Goal: Information Seeking & Learning: Learn about a topic

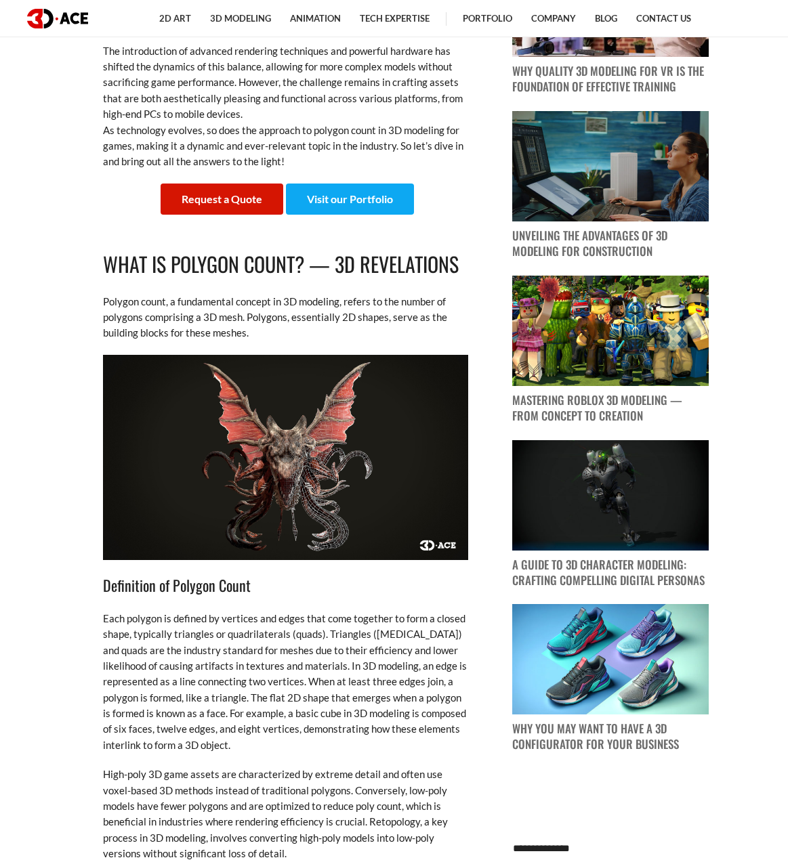
scroll to position [1016, 0]
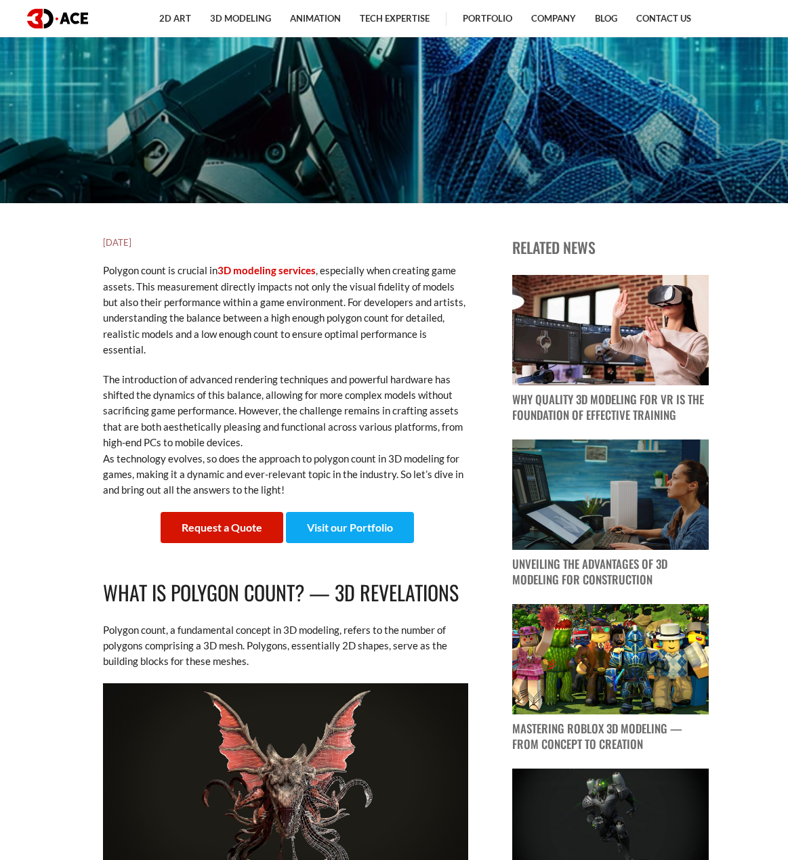
scroll to position [677, 0]
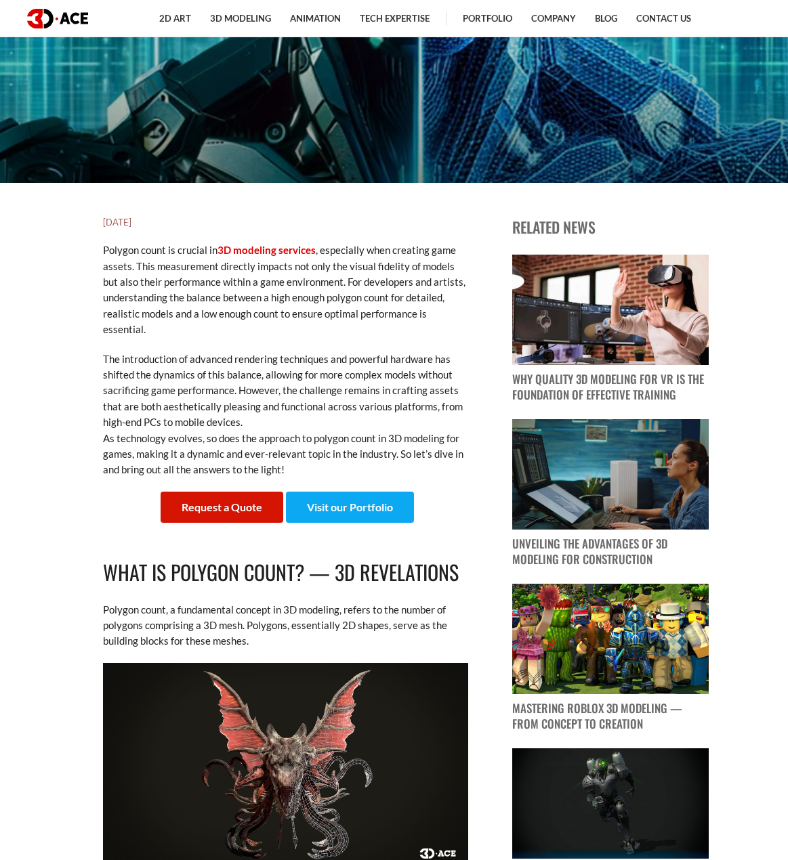
click at [343, 309] on p "Polygon count is crucial in 3D modeling services , especially when creating gam…" at bounding box center [286, 289] width 366 height 95
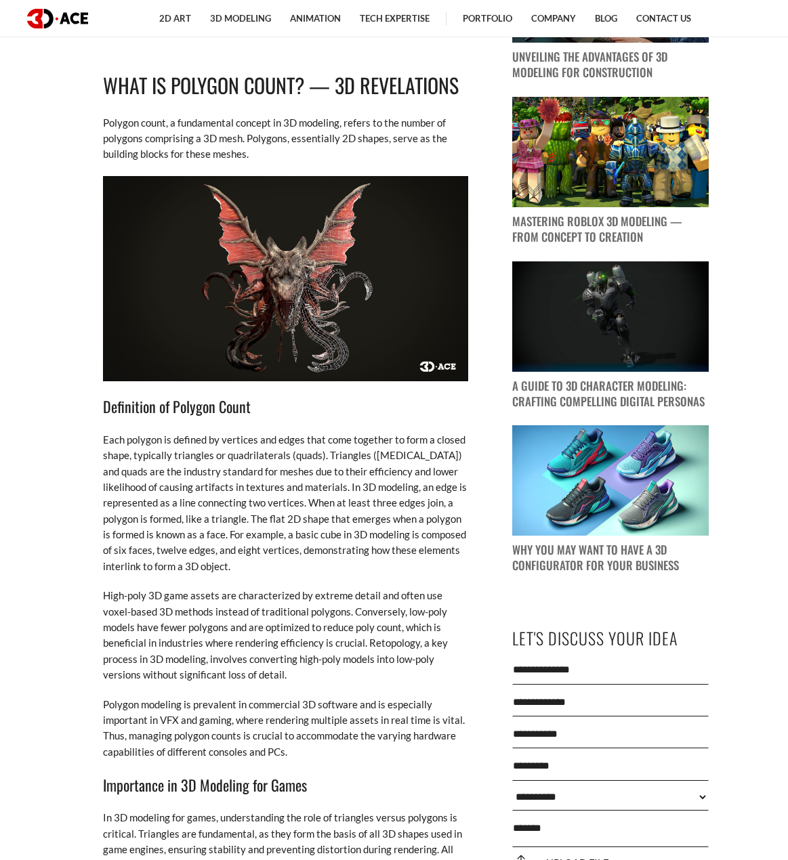
scroll to position [1354, 0]
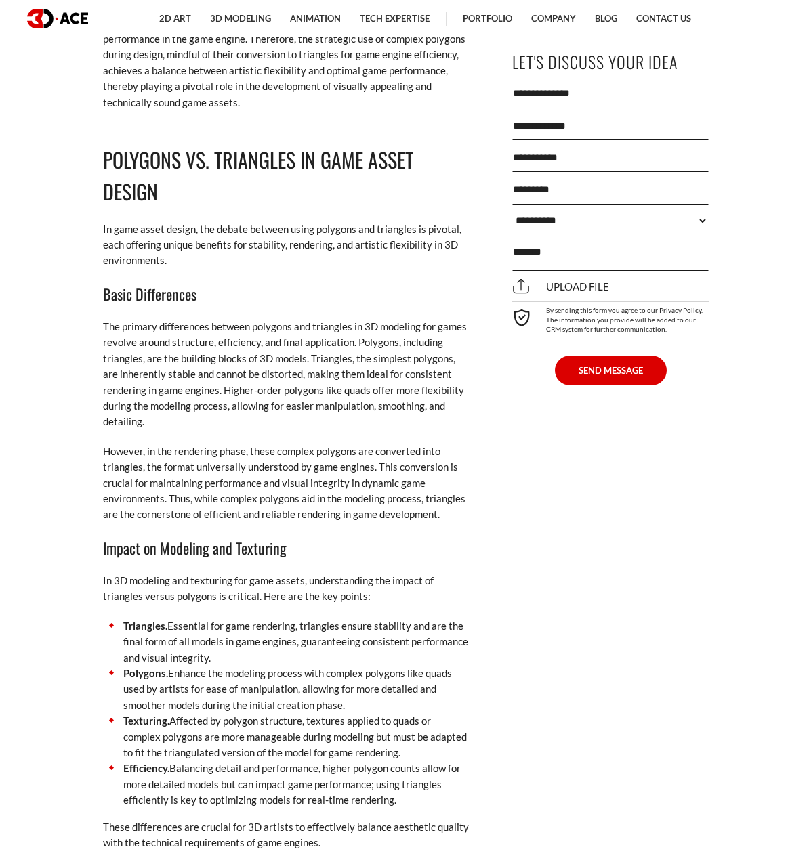
click at [314, 375] on p "The primary differences between polygons and triangles in 3D modeling for games…" at bounding box center [286, 374] width 366 height 111
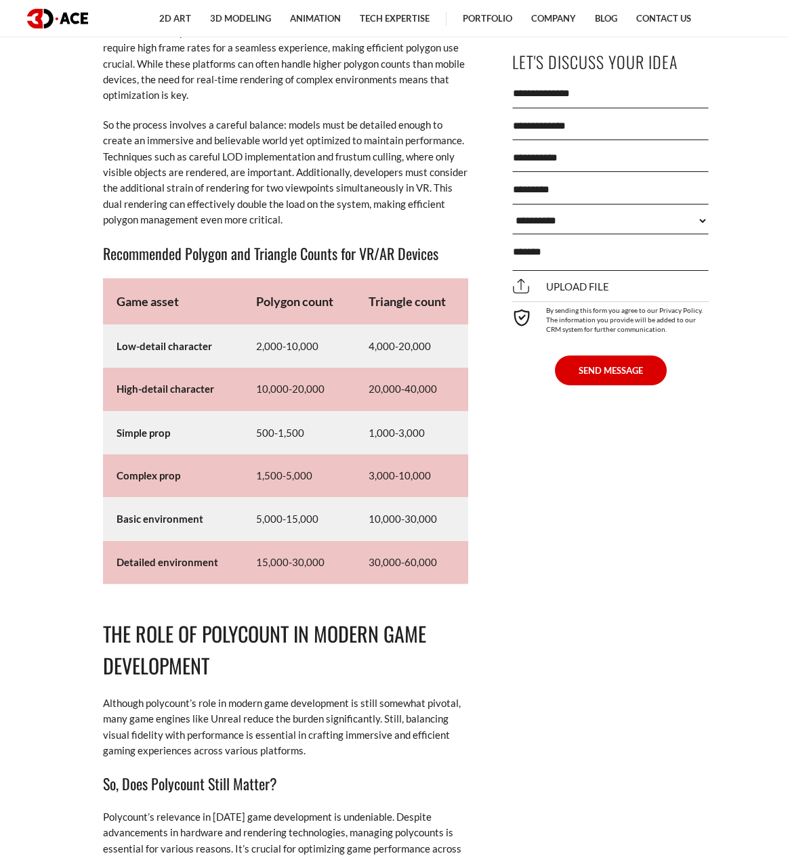
scroll to position [8397, 0]
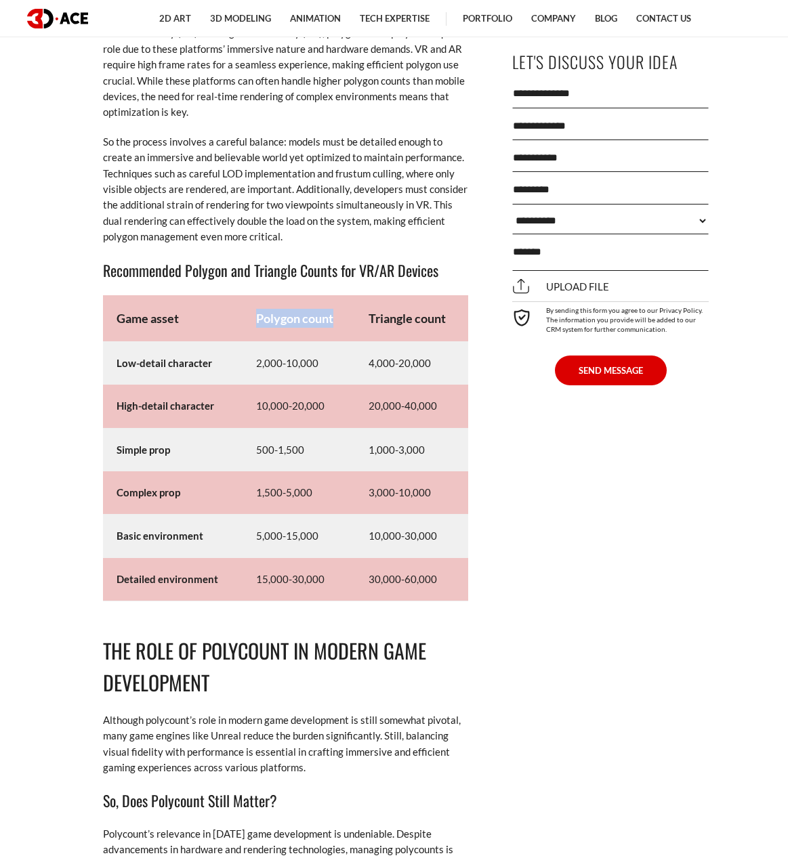
drag, startPoint x: 255, startPoint y: 333, endPoint x: 338, endPoint y: 340, distance: 83.6
click at [338, 340] on td "Polygon count" at bounding box center [298, 318] width 113 height 47
copy strong "Polygon count"
drag, startPoint x: 369, startPoint y: 335, endPoint x: 454, endPoint y: 339, distance: 84.8
click at [454, 339] on td "Triangle count" at bounding box center [411, 318] width 113 height 47
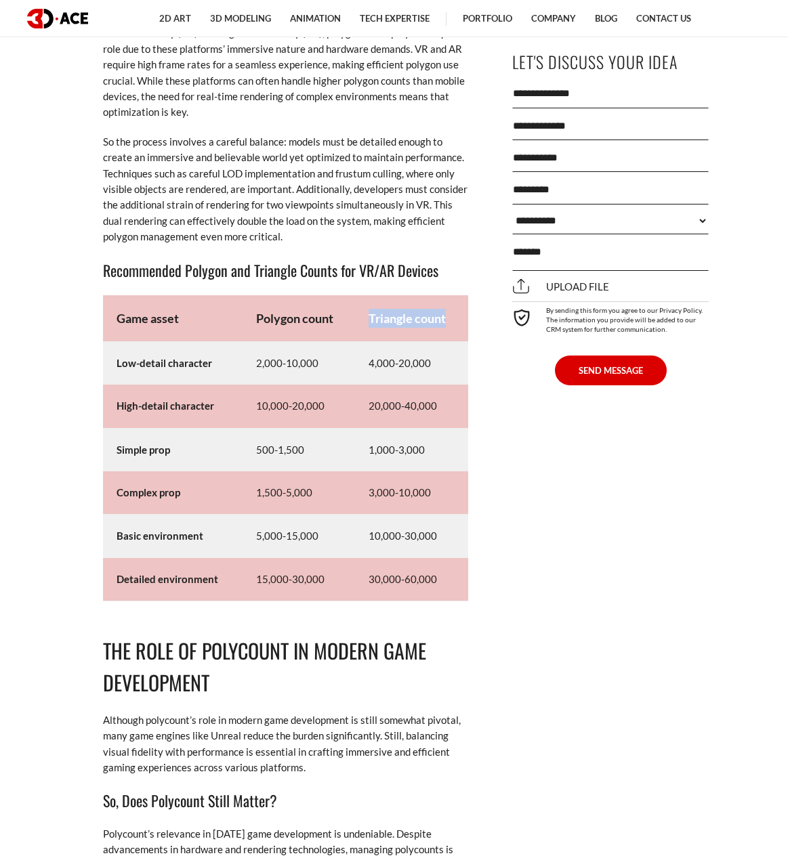
copy strong "Triangle count"
drag, startPoint x: 116, startPoint y: 381, endPoint x: 246, endPoint y: 383, distance: 130.0
click at [246, 383] on tr "Low-detail character 2,000-10,000 4,000-20,000" at bounding box center [286, 362] width 366 height 43
copy tr "Low-detail character"
click at [250, 381] on td "2,000-10,000" at bounding box center [298, 362] width 113 height 43
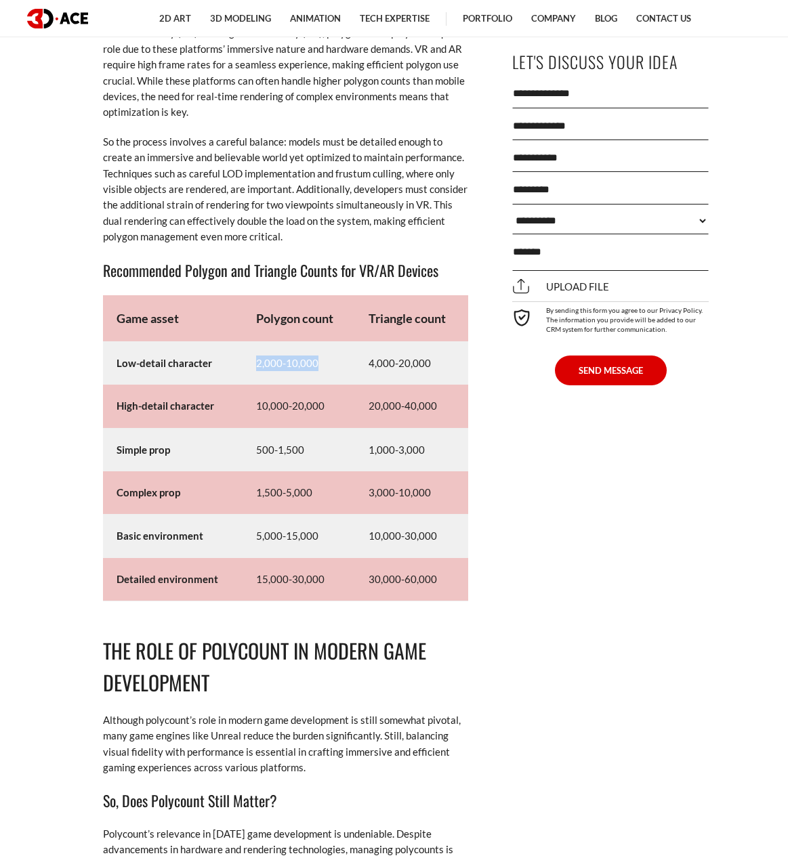
drag, startPoint x: 255, startPoint y: 379, endPoint x: 316, endPoint y: 374, distance: 60.5
click at [316, 374] on td "2,000-10,000" at bounding box center [298, 362] width 113 height 43
copy td "2,000-10,000"
drag, startPoint x: 370, startPoint y: 379, endPoint x: 443, endPoint y: 378, distance: 73.1
click at [443, 378] on td "4,000-20,000" at bounding box center [411, 362] width 113 height 43
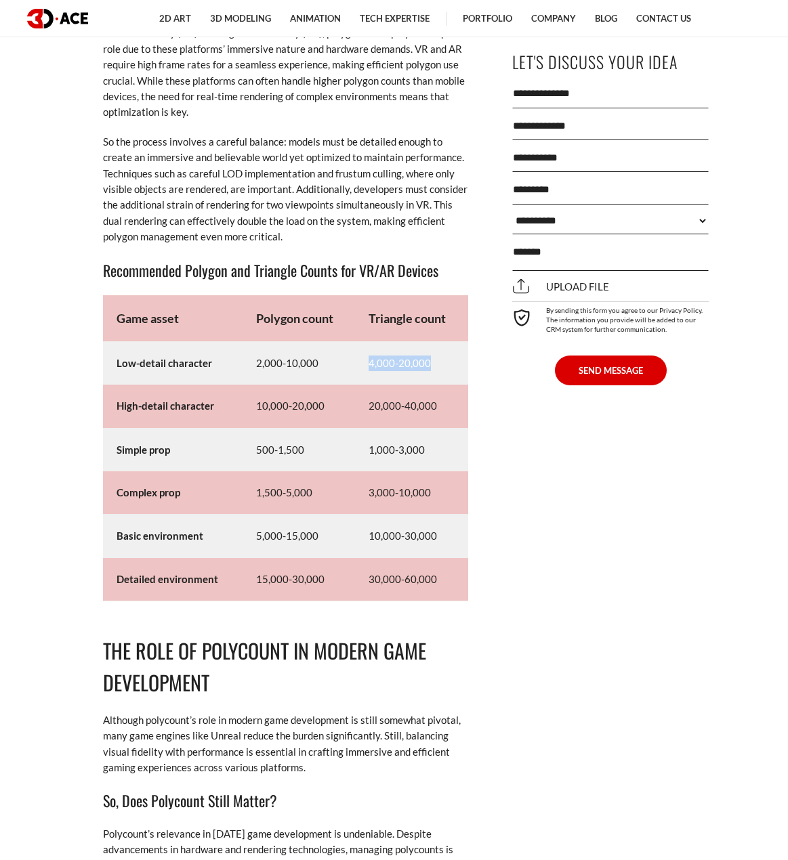
copy td "4,000-20,000"
drag, startPoint x: 255, startPoint y: 420, endPoint x: 323, endPoint y: 421, distance: 67.7
click at [323, 421] on td "10,000-20,000" at bounding box center [298, 406] width 113 height 43
copy td "10,000-20,000"
click at [371, 428] on td "20,000-40,000" at bounding box center [411, 406] width 113 height 43
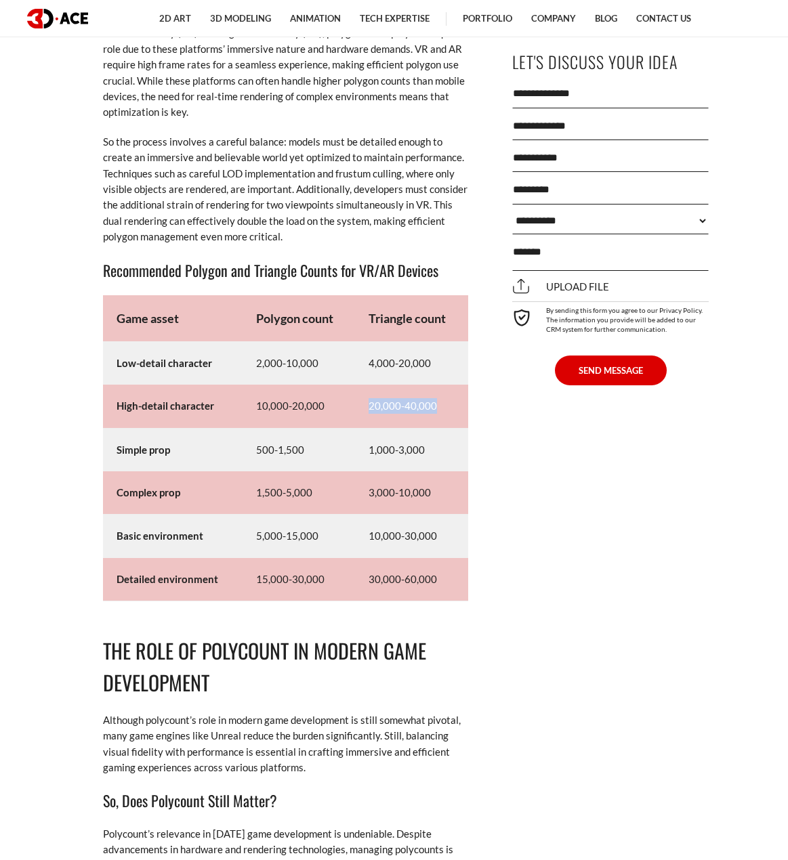
drag, startPoint x: 370, startPoint y: 422, endPoint x: 450, endPoint y: 422, distance: 80.6
click at [450, 422] on td "20,000-40,000" at bounding box center [411, 406] width 113 height 43
copy td "20,000-40,000"
click at [187, 471] on td "Simple prop" at bounding box center [172, 449] width 139 height 43
drag, startPoint x: 255, startPoint y: 465, endPoint x: 301, endPoint y: 465, distance: 46.0
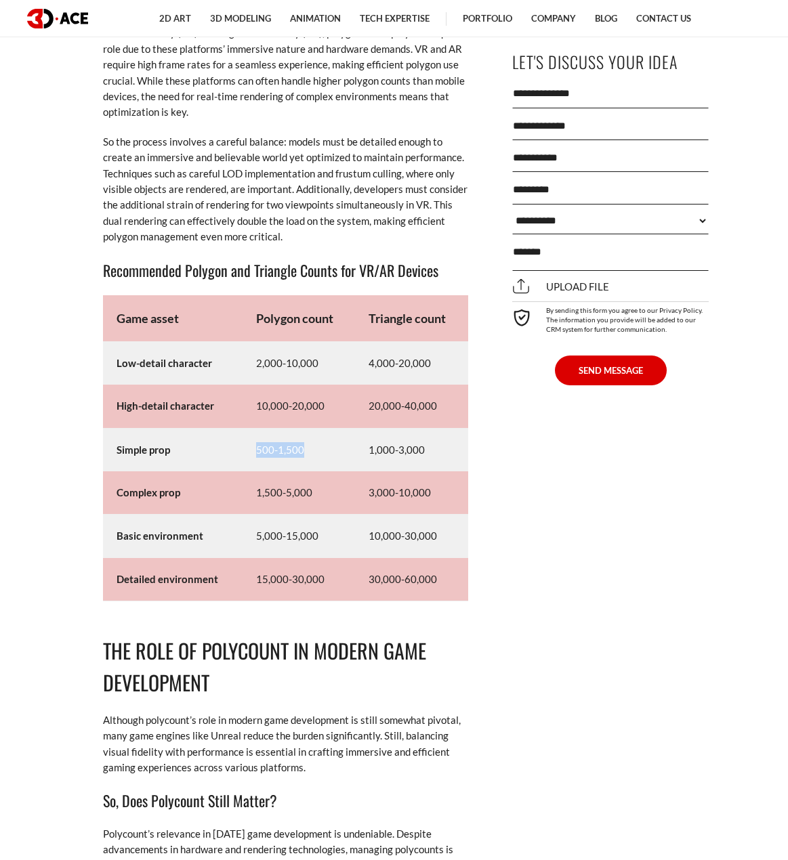
click at [301, 465] on td "500-1,500" at bounding box center [298, 449] width 113 height 43
copy td "500-1,500"
drag, startPoint x: 369, startPoint y: 466, endPoint x: 428, endPoint y: 463, distance: 59.0
click at [428, 463] on td "1,000-3,000" at bounding box center [411, 449] width 113 height 43
copy td "1,000-3,000"
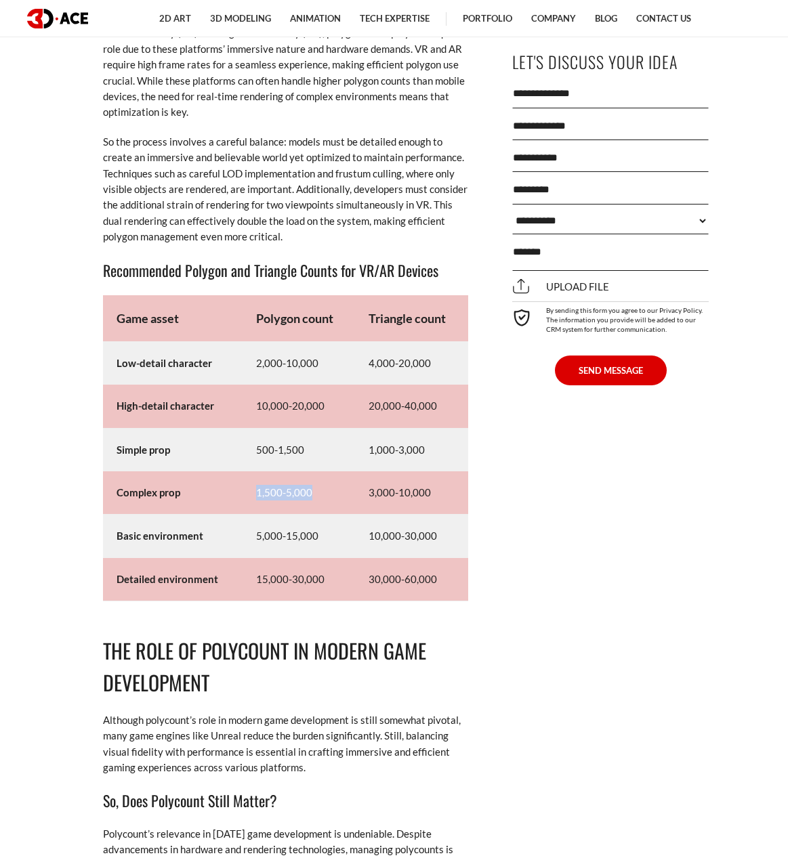
drag, startPoint x: 253, startPoint y: 508, endPoint x: 311, endPoint y: 511, distance: 59.0
click at [311, 511] on td "1,500-5,000" at bounding box center [298, 492] width 113 height 43
copy td "1,500-5,000"
drag, startPoint x: 370, startPoint y: 510, endPoint x: 434, endPoint y: 509, distance: 63.7
click at [434, 509] on td "3,000-10,000" at bounding box center [411, 492] width 113 height 43
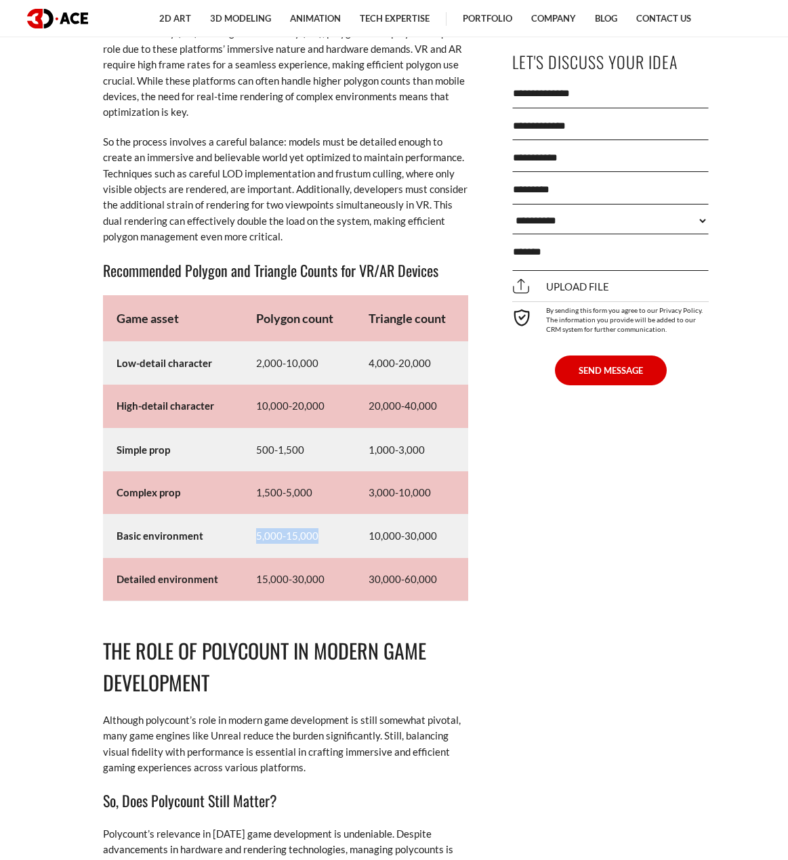
drag, startPoint x: 253, startPoint y: 551, endPoint x: 318, endPoint y: 552, distance: 64.3
click at [318, 552] on td "5,000-15,000" at bounding box center [298, 536] width 113 height 43
click at [372, 549] on td "10,000-30,000" at bounding box center [411, 536] width 113 height 43
click at [371, 553] on td "10,000-30,000" at bounding box center [411, 536] width 113 height 43
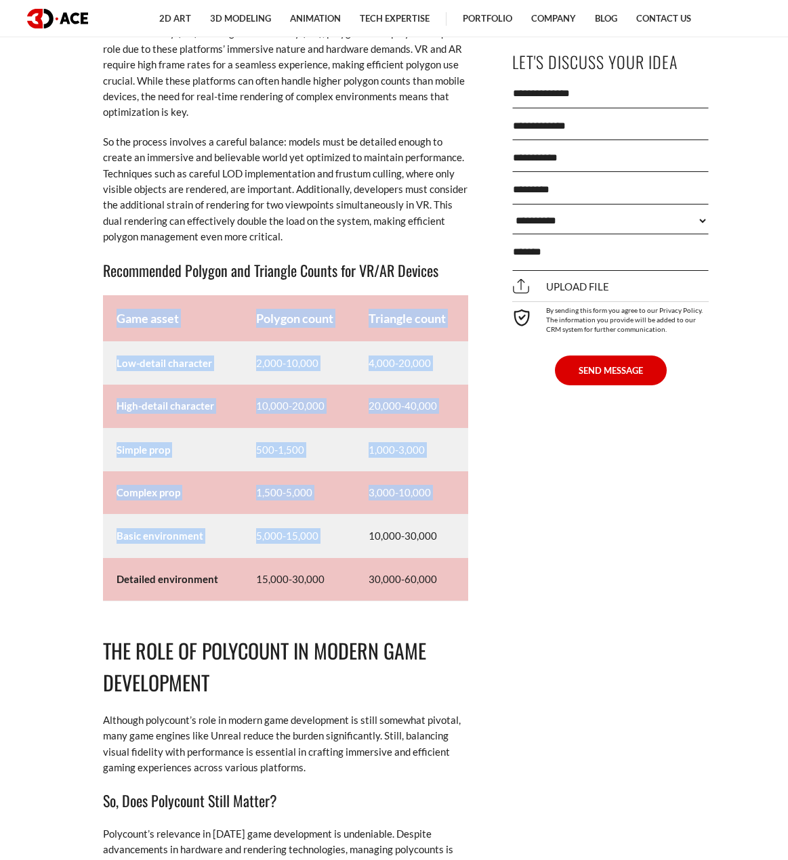
drag, startPoint x: 368, startPoint y: 551, endPoint x: 483, endPoint y: 555, distance: 115.2
click at [438, 555] on td "10,000-30,000" at bounding box center [411, 536] width 113 height 43
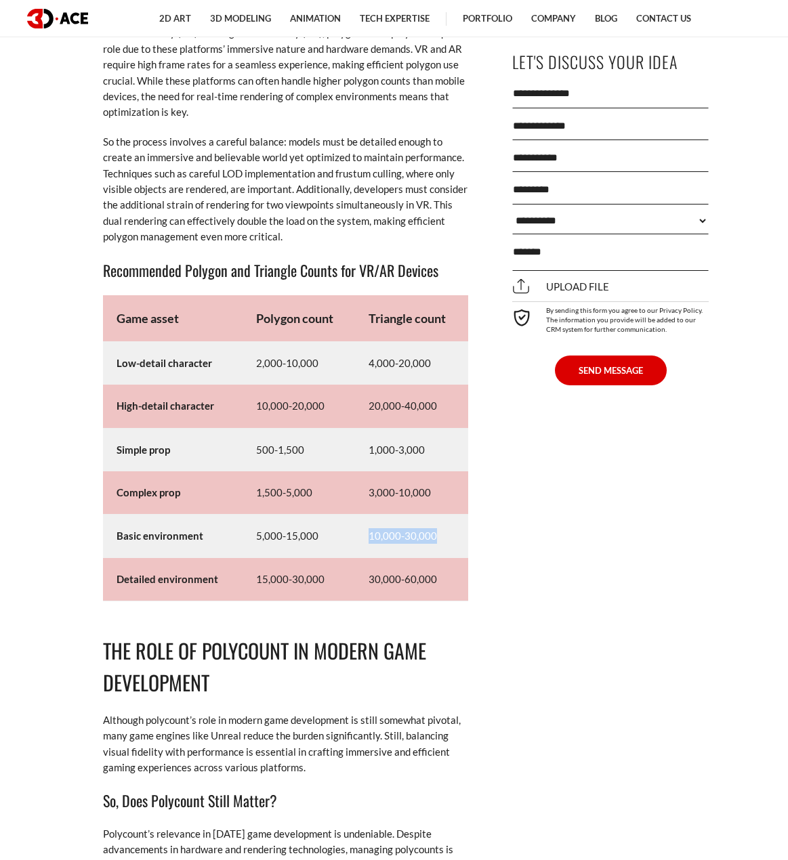
drag, startPoint x: 435, startPoint y: 551, endPoint x: 361, endPoint y: 551, distance: 74.5
click at [361, 551] on td "10,000-30,000" at bounding box center [411, 536] width 113 height 43
drag, startPoint x: 255, startPoint y: 595, endPoint x: 345, endPoint y: 595, distance: 89.4
click at [345, 595] on td "15,000-30,000" at bounding box center [298, 579] width 113 height 43
drag, startPoint x: 369, startPoint y: 595, endPoint x: 437, endPoint y: 598, distance: 68.4
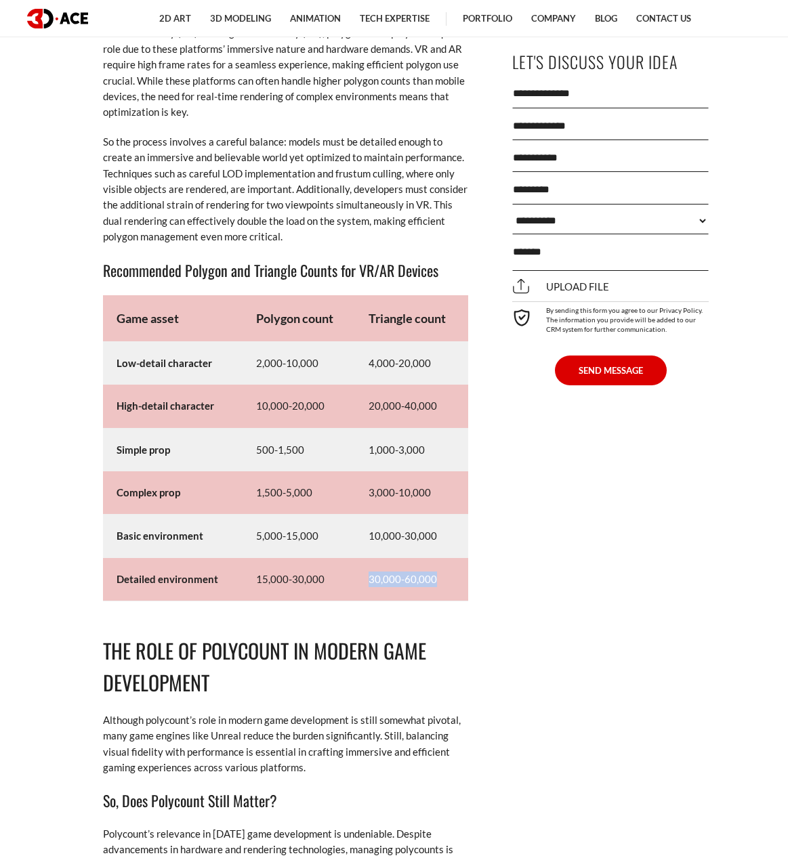
click at [437, 598] on td "30,000-60,000" at bounding box center [411, 579] width 113 height 43
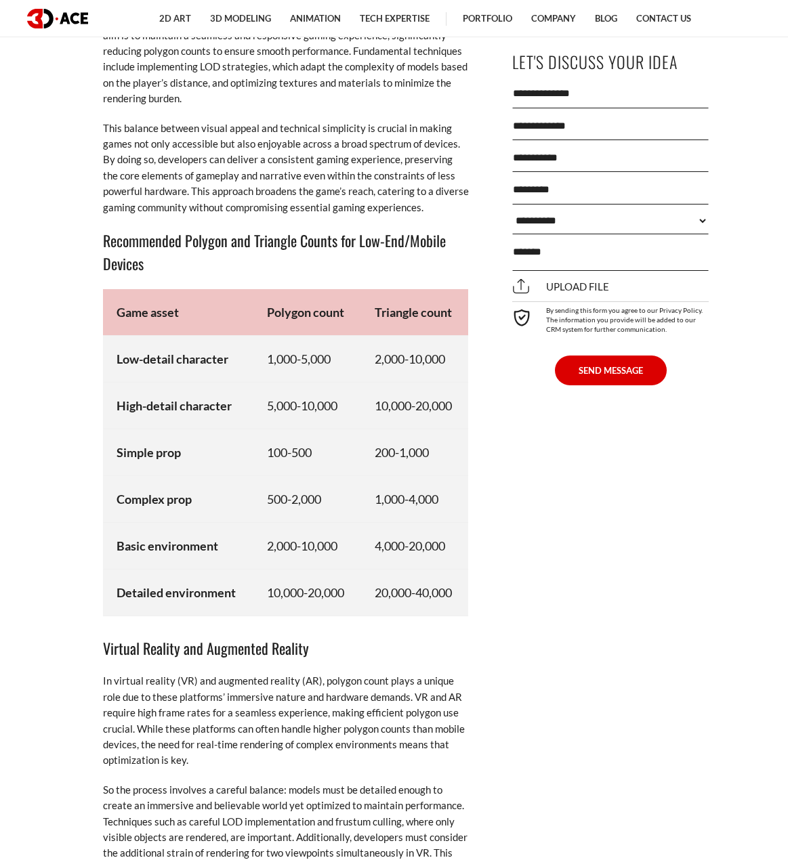
scroll to position [7787, 0]
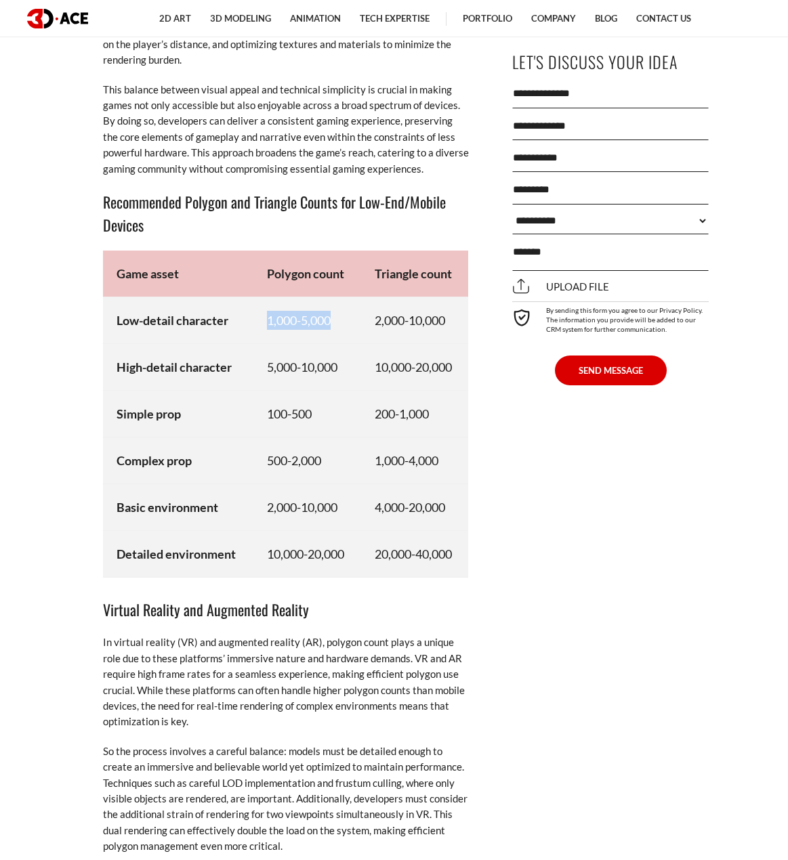
drag, startPoint x: 267, startPoint y: 337, endPoint x: 329, endPoint y: 342, distance: 61.8
click at [329, 342] on td "1,000-5,000" at bounding box center [307, 320] width 108 height 47
drag, startPoint x: 376, startPoint y: 338, endPoint x: 459, endPoint y: 339, distance: 83.3
click at [459, 339] on td "2,000-10,000" at bounding box center [415, 320] width 108 height 47
drag, startPoint x: 286, startPoint y: 385, endPoint x: 345, endPoint y: 385, distance: 58.2
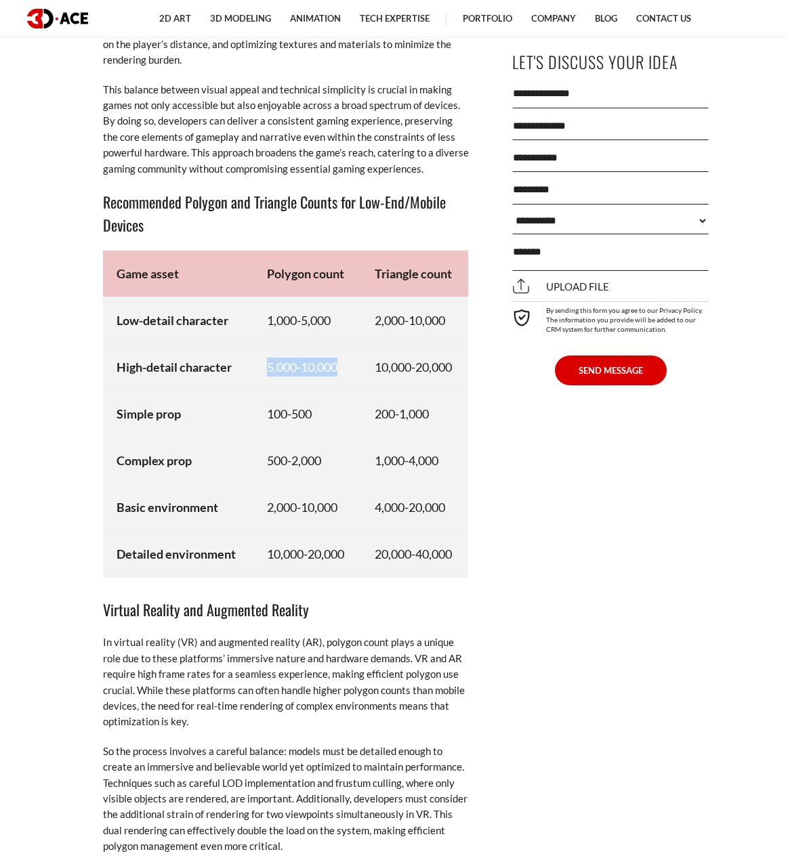
click at [345, 385] on td "5,000-10,000" at bounding box center [307, 366] width 108 height 47
drag, startPoint x: 376, startPoint y: 382, endPoint x: 466, endPoint y: 386, distance: 90.2
click at [466, 386] on td "10,000-20,000" at bounding box center [415, 366] width 108 height 47
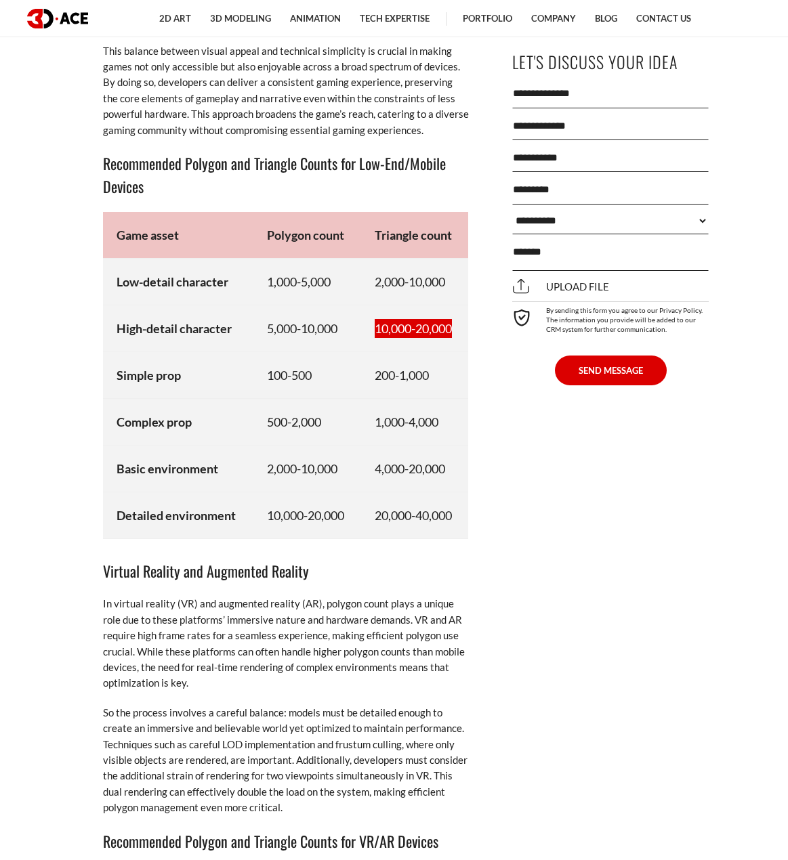
scroll to position [7855, 0]
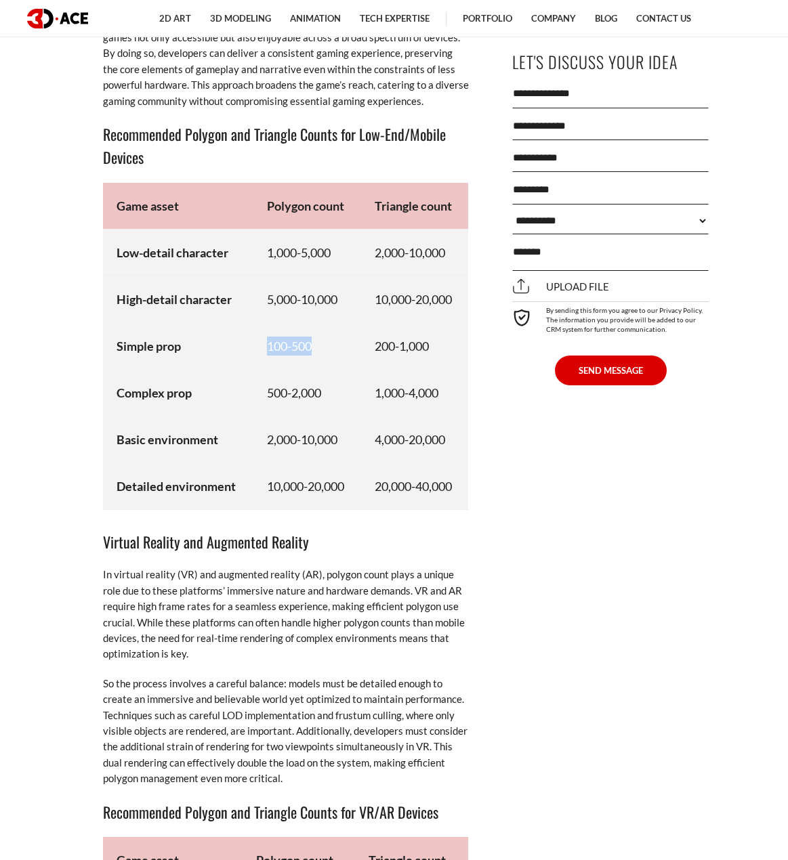
drag, startPoint x: 265, startPoint y: 364, endPoint x: 313, endPoint y: 364, distance: 47.4
click at [313, 364] on td "100-500" at bounding box center [307, 345] width 108 height 47
drag, startPoint x: 377, startPoint y: 362, endPoint x: 427, endPoint y: 362, distance: 50.8
click at [427, 362] on td "200-1,000" at bounding box center [415, 345] width 108 height 47
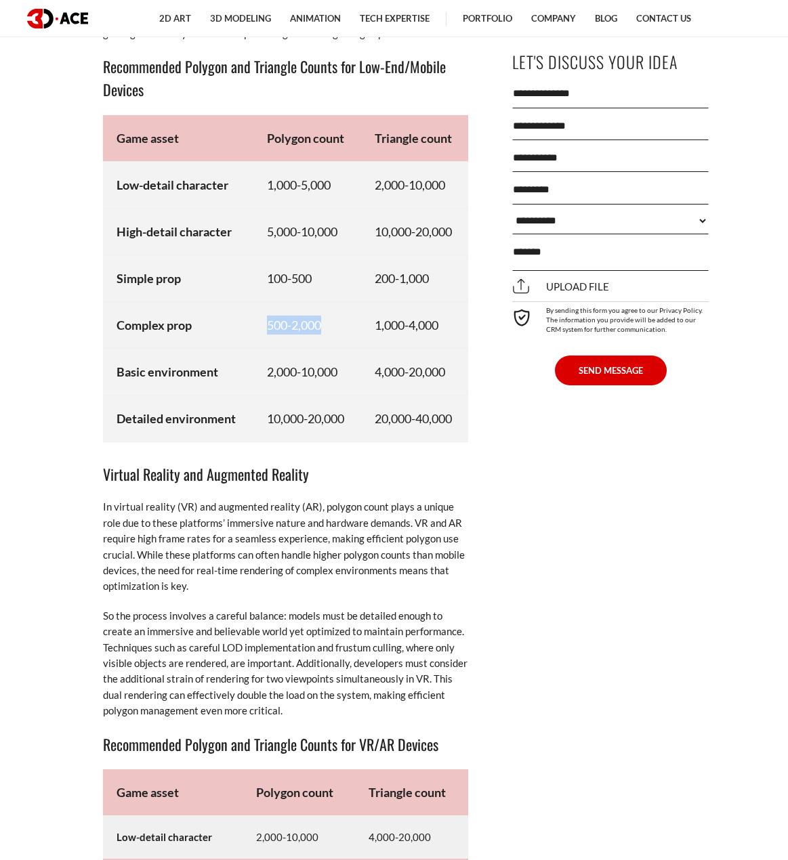
drag, startPoint x: 265, startPoint y: 343, endPoint x: 322, endPoint y: 345, distance: 56.9
click at [322, 345] on td "500-2,000" at bounding box center [307, 324] width 108 height 47
click at [326, 395] on td "2,000-10,000" at bounding box center [307, 371] width 108 height 47
drag, startPoint x: 373, startPoint y: 340, endPoint x: 451, endPoint y: 341, distance: 77.9
click at [451, 341] on td "1,000-4,000" at bounding box center [415, 324] width 108 height 47
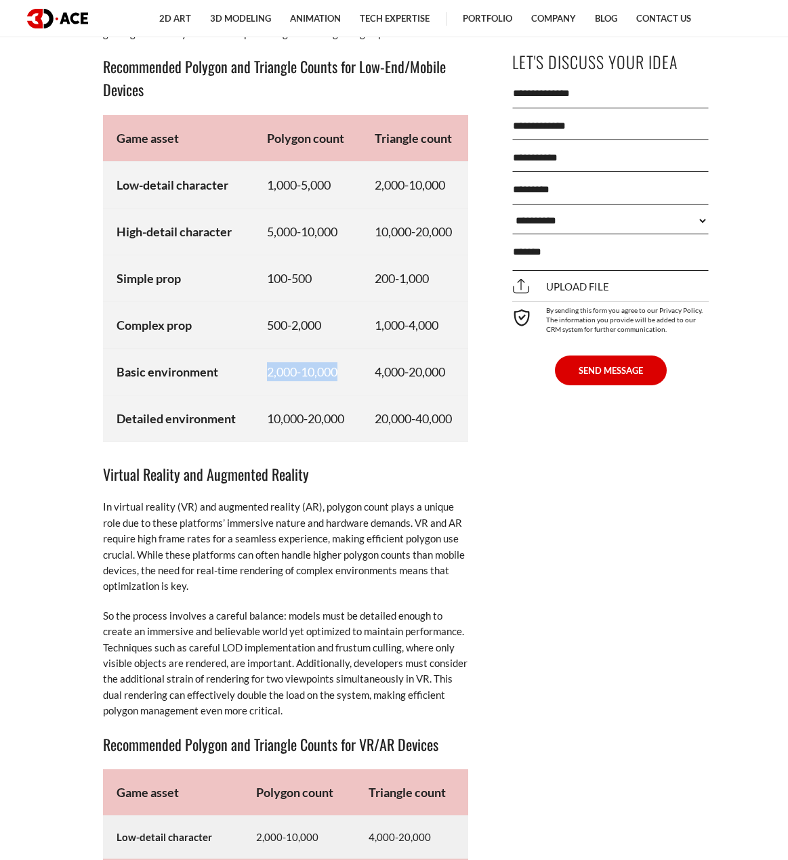
drag, startPoint x: 266, startPoint y: 387, endPoint x: 338, endPoint y: 393, distance: 72.0
click at [338, 393] on td "2,000-10,000" at bounding box center [307, 371] width 108 height 47
drag, startPoint x: 377, startPoint y: 389, endPoint x: 447, endPoint y: 393, distance: 70.5
click at [447, 393] on td "4,000-20,000" at bounding box center [415, 371] width 108 height 47
drag, startPoint x: 267, startPoint y: 435, endPoint x: 345, endPoint y: 439, distance: 78.0
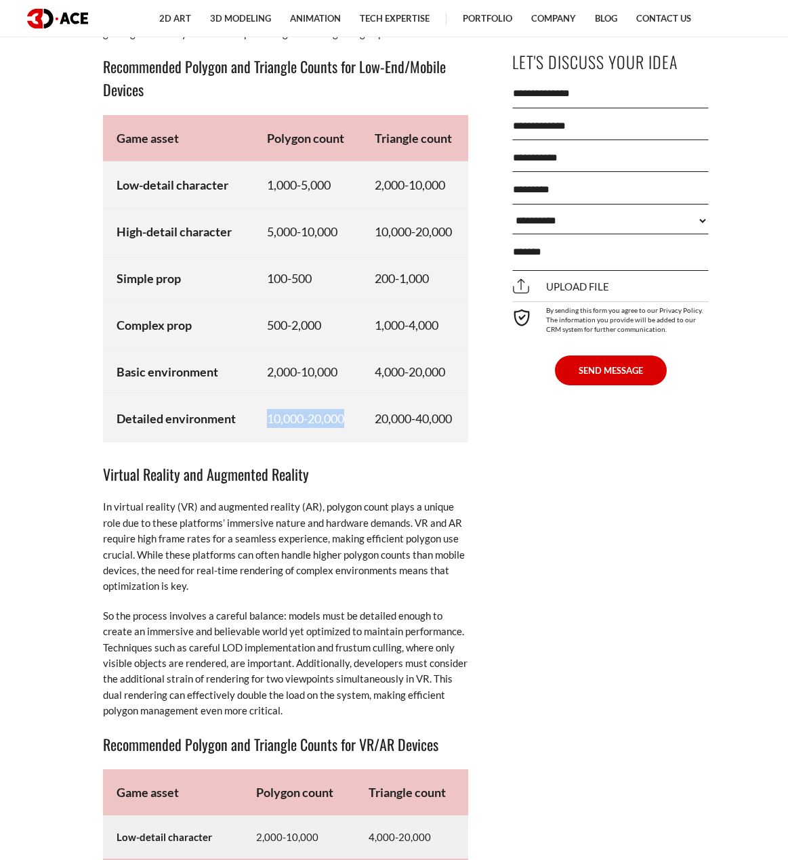
click at [345, 439] on td "10,000-20,000" at bounding box center [307, 418] width 108 height 47
click at [380, 429] on td "20,000-40,000" at bounding box center [415, 418] width 108 height 47
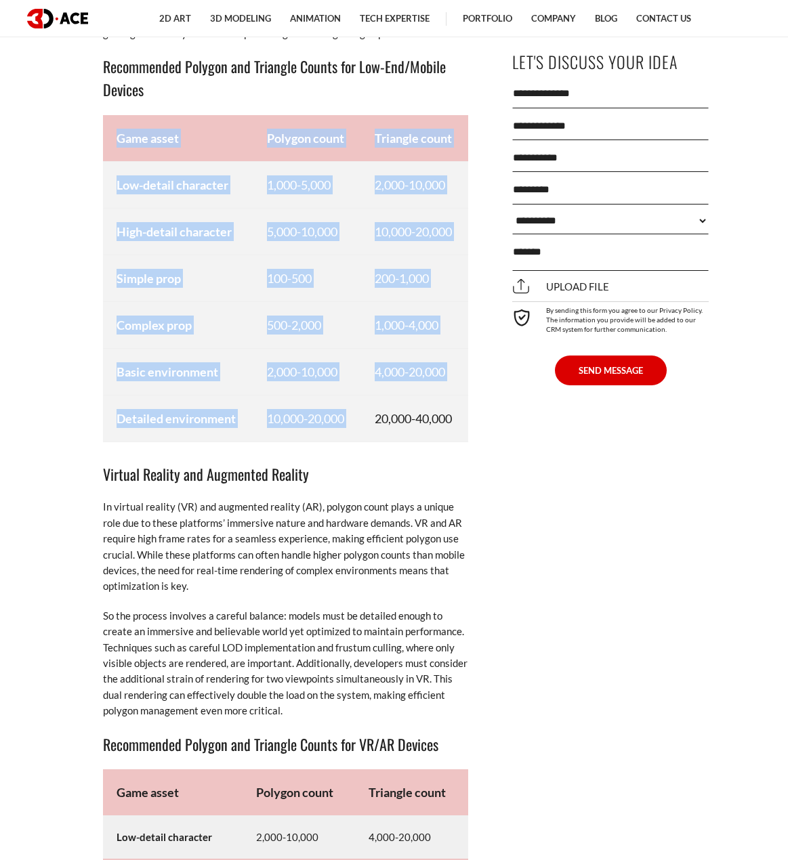
drag, startPoint x: 375, startPoint y: 439, endPoint x: 477, endPoint y: 445, distance: 102.4
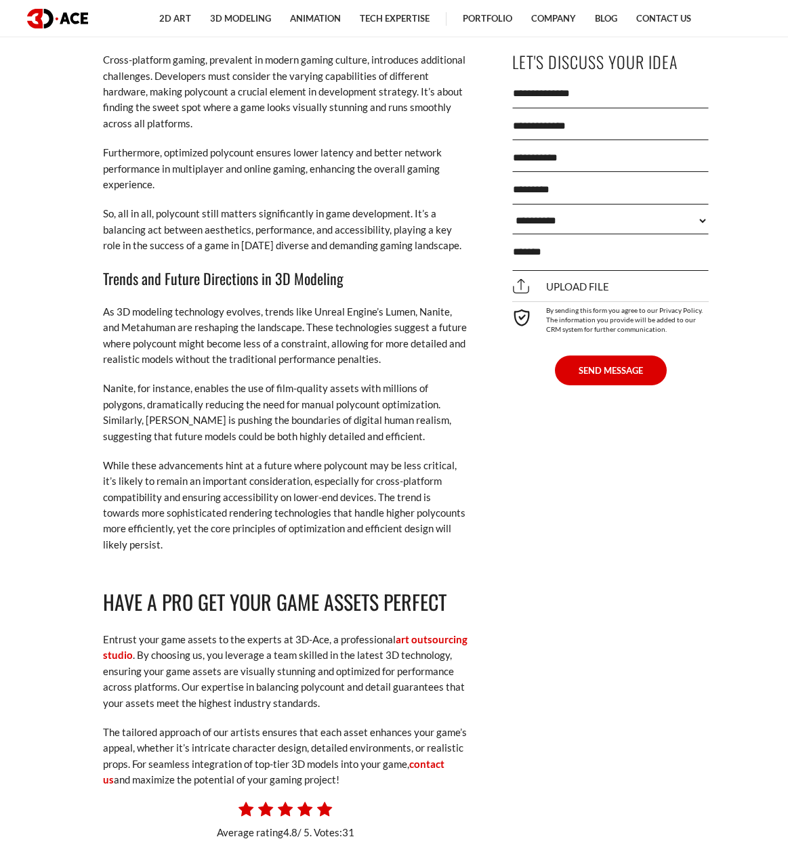
scroll to position [9548, 0]
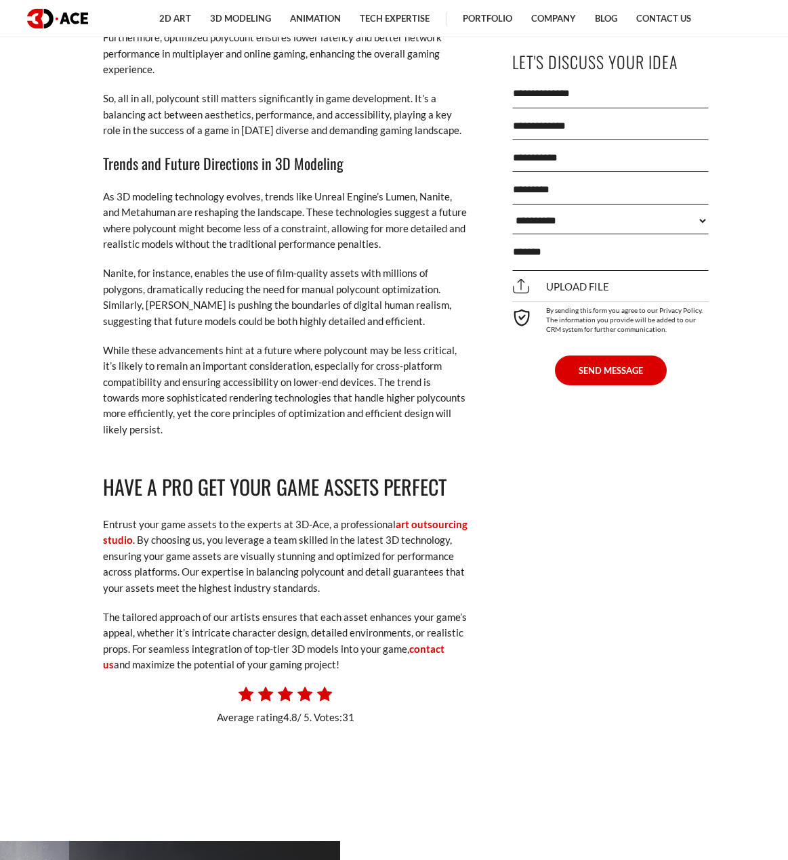
drag, startPoint x: 442, startPoint y: 800, endPoint x: 447, endPoint y: 793, distance: 8.7
